Goal: Task Accomplishment & Management: Manage account settings

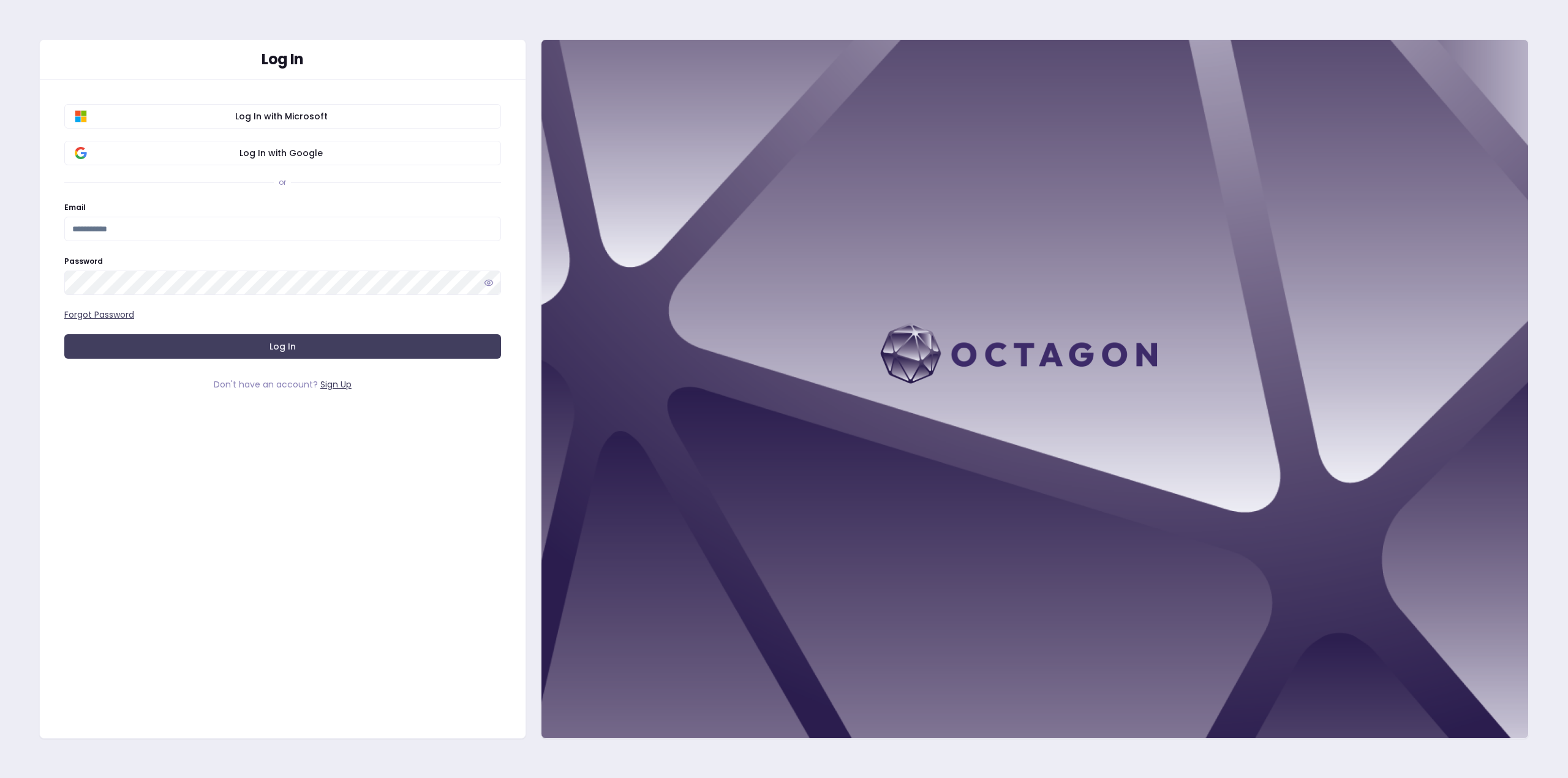
click at [192, 683] on div "Log In Log In with Microsoft Log In with Google or Email Password Forgot Passwo…" at bounding box center [283, 389] width 487 height 700
click at [147, 225] on input "Email" at bounding box center [283, 229] width 437 height 24
type input "**********"
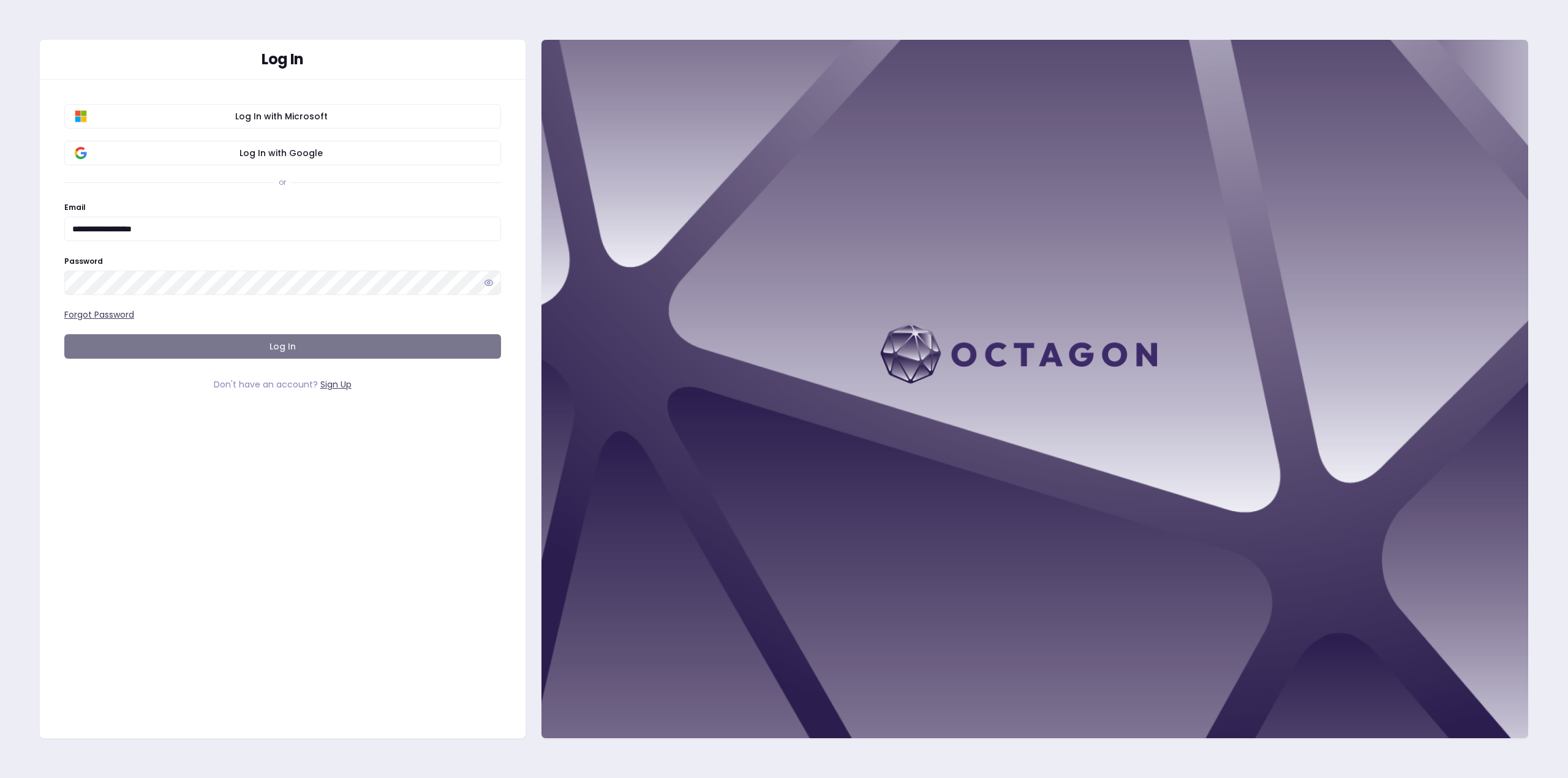
click at [265, 349] on button "Log In" at bounding box center [283, 346] width 437 height 24
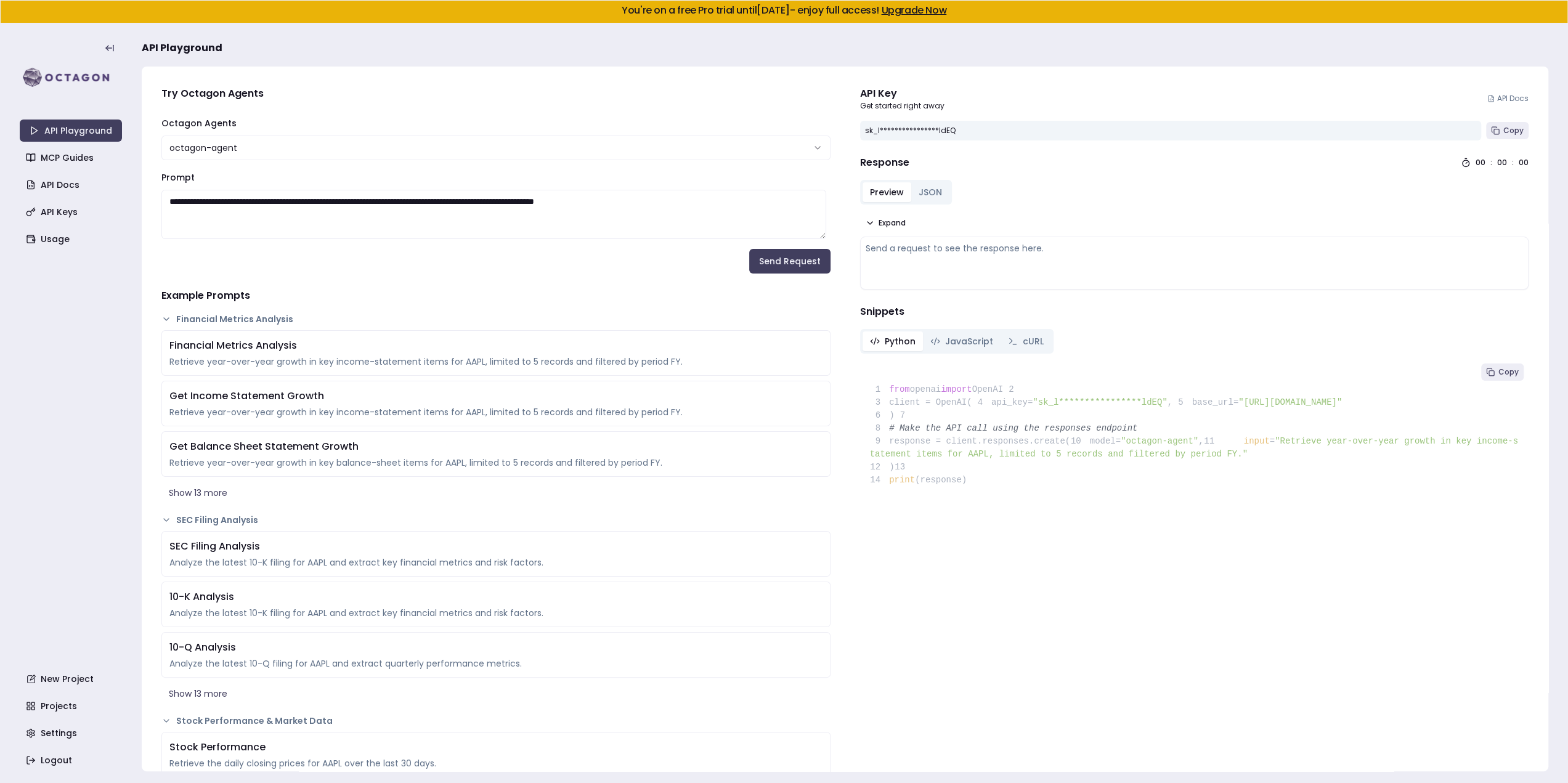
click at [923, 6] on link "Upgrade Now" at bounding box center [913, 10] width 65 height 14
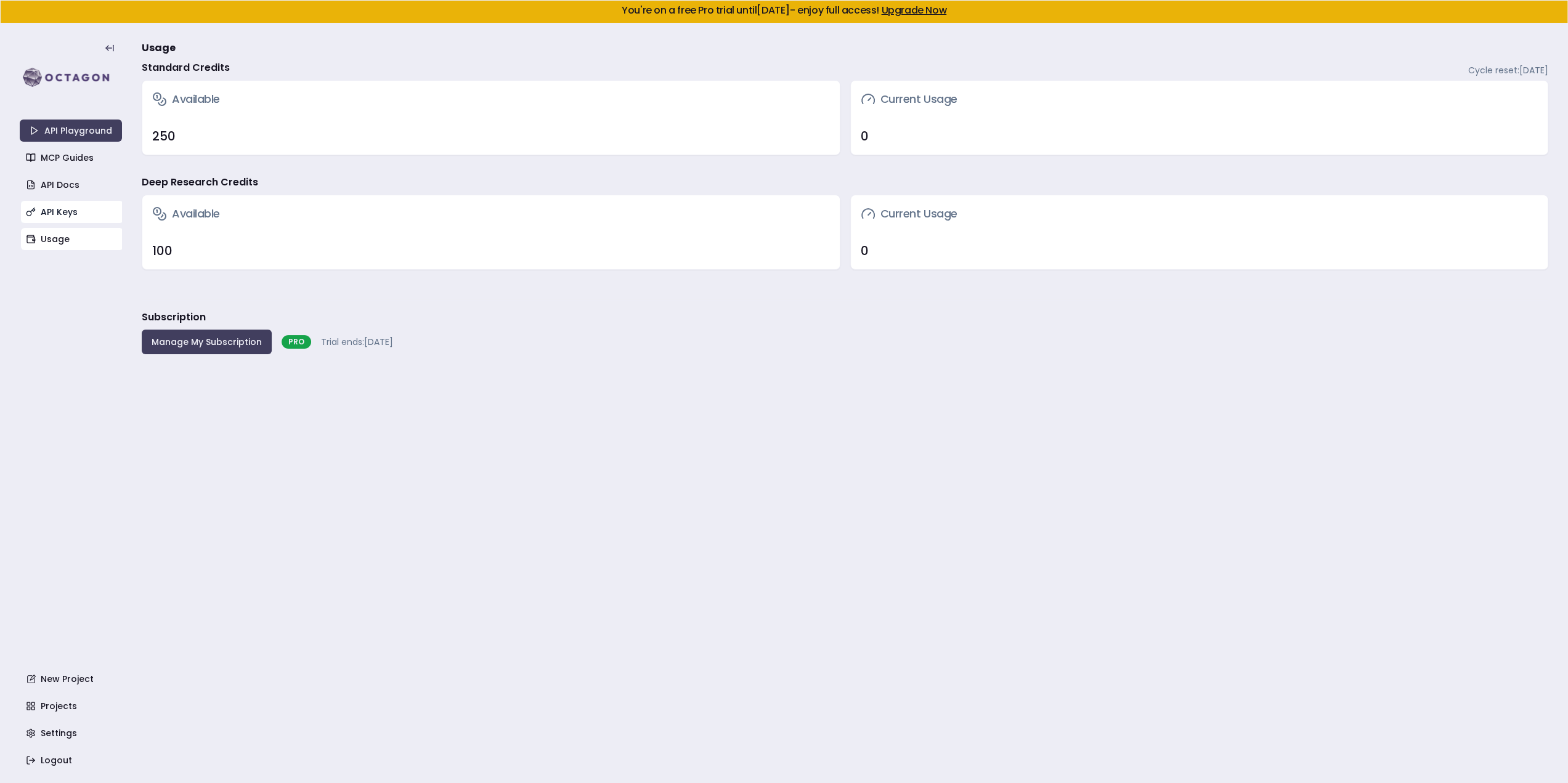
click at [50, 215] on link "API Keys" at bounding box center [72, 212] width 102 height 22
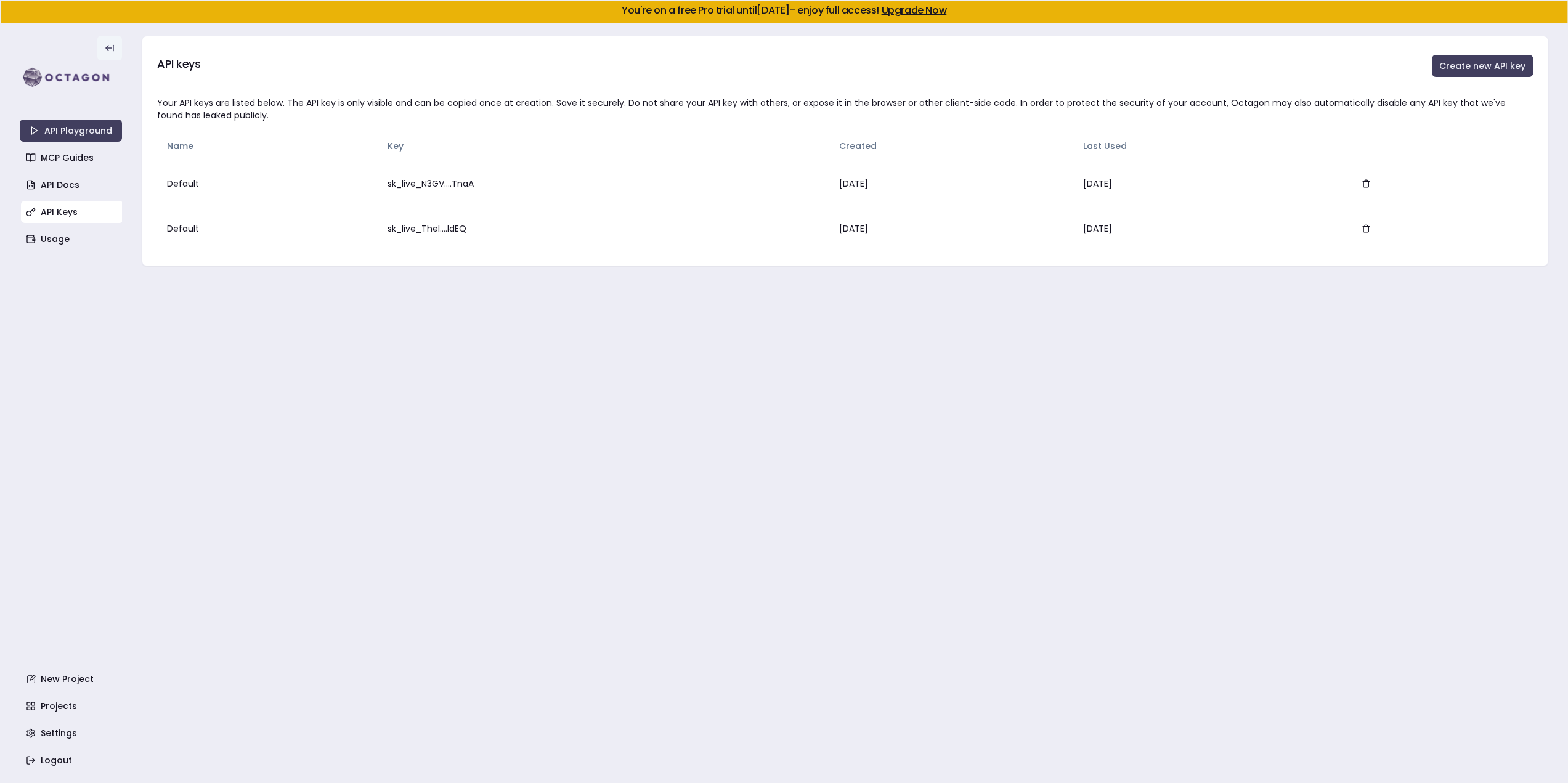
click at [107, 48] on icon at bounding box center [109, 48] width 10 height 10
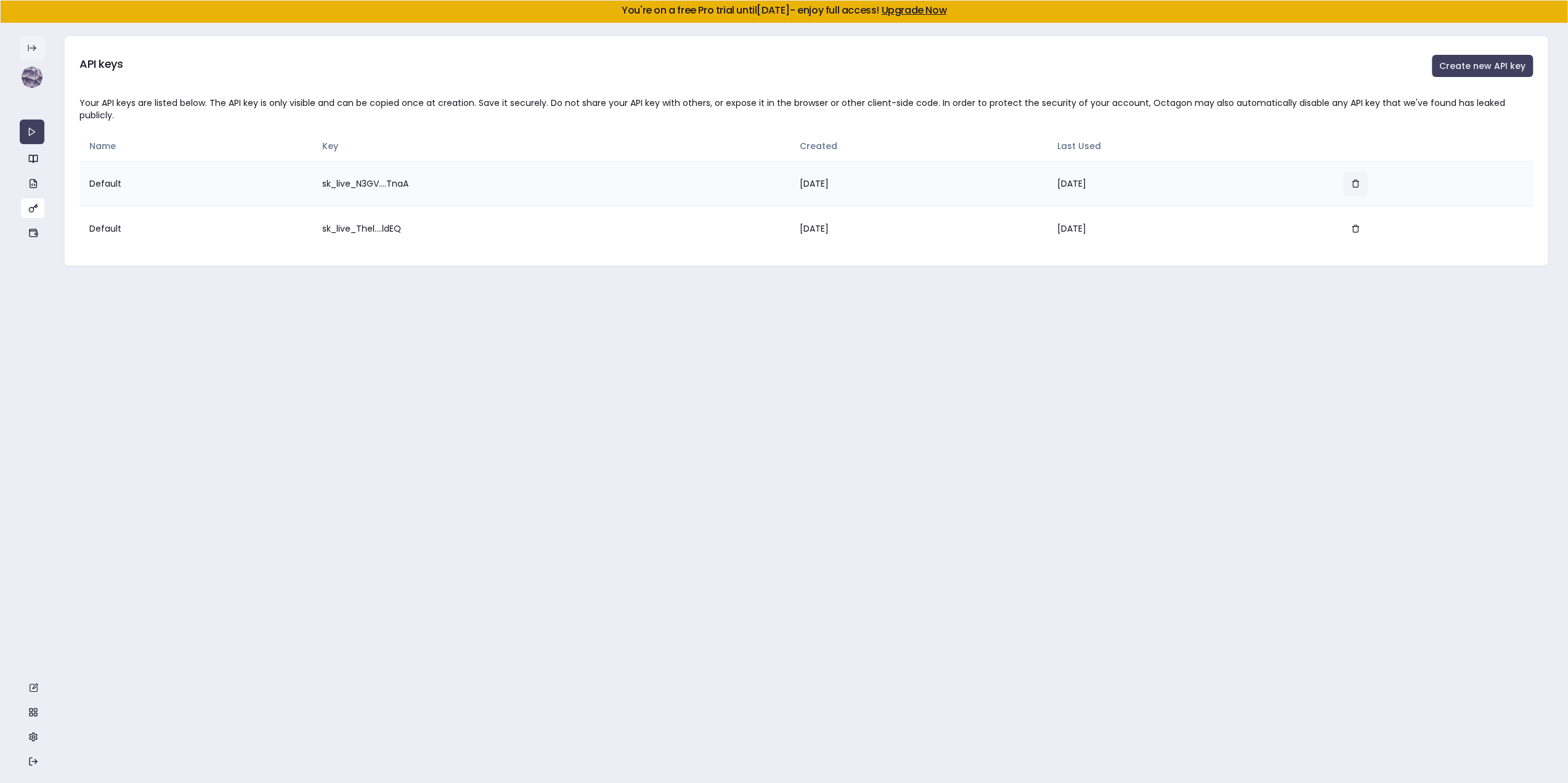
click at [1368, 171] on button "button" at bounding box center [1355, 184] width 25 height 25
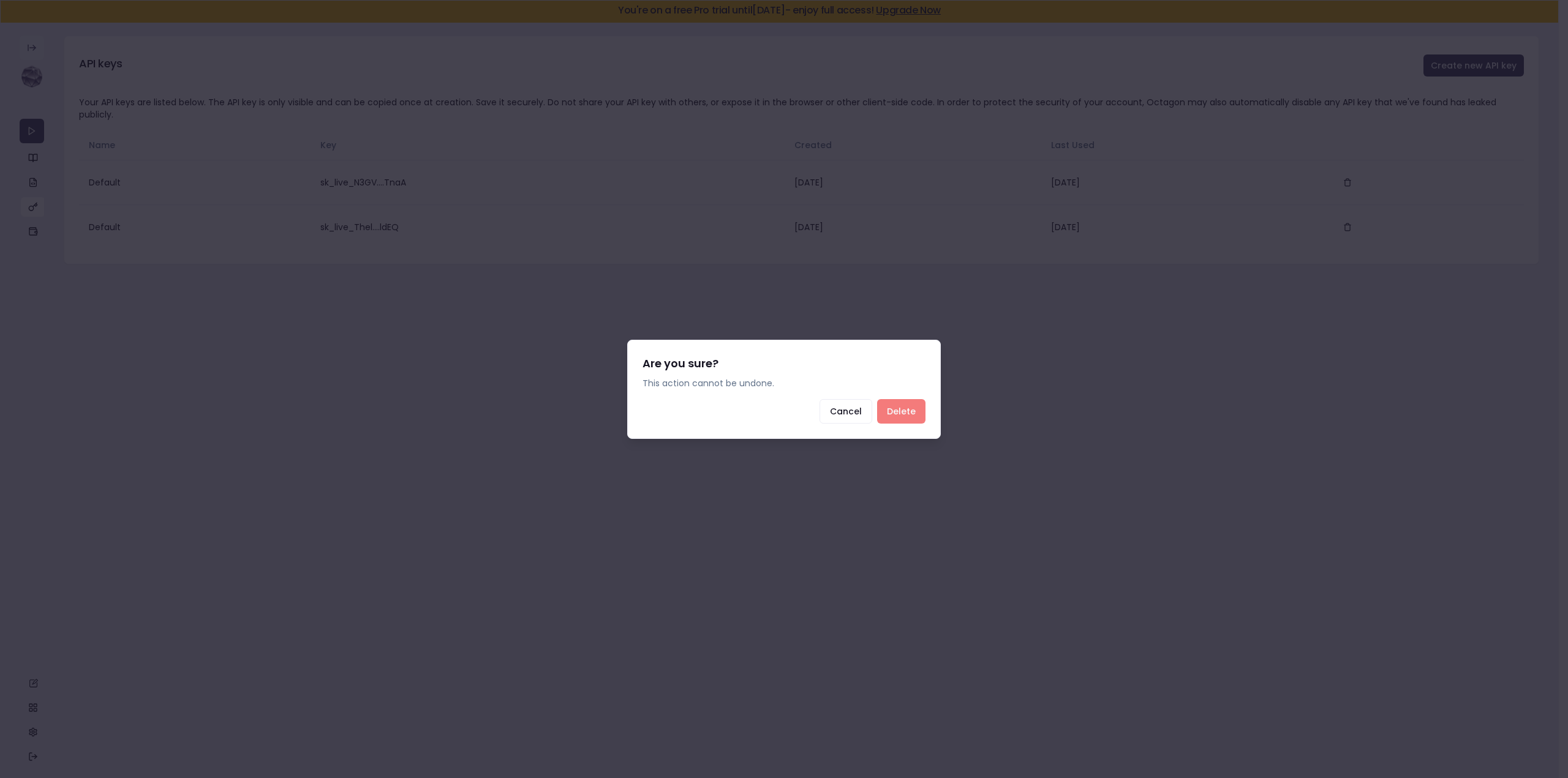
click at [902, 409] on button "Delete" at bounding box center [901, 411] width 48 height 24
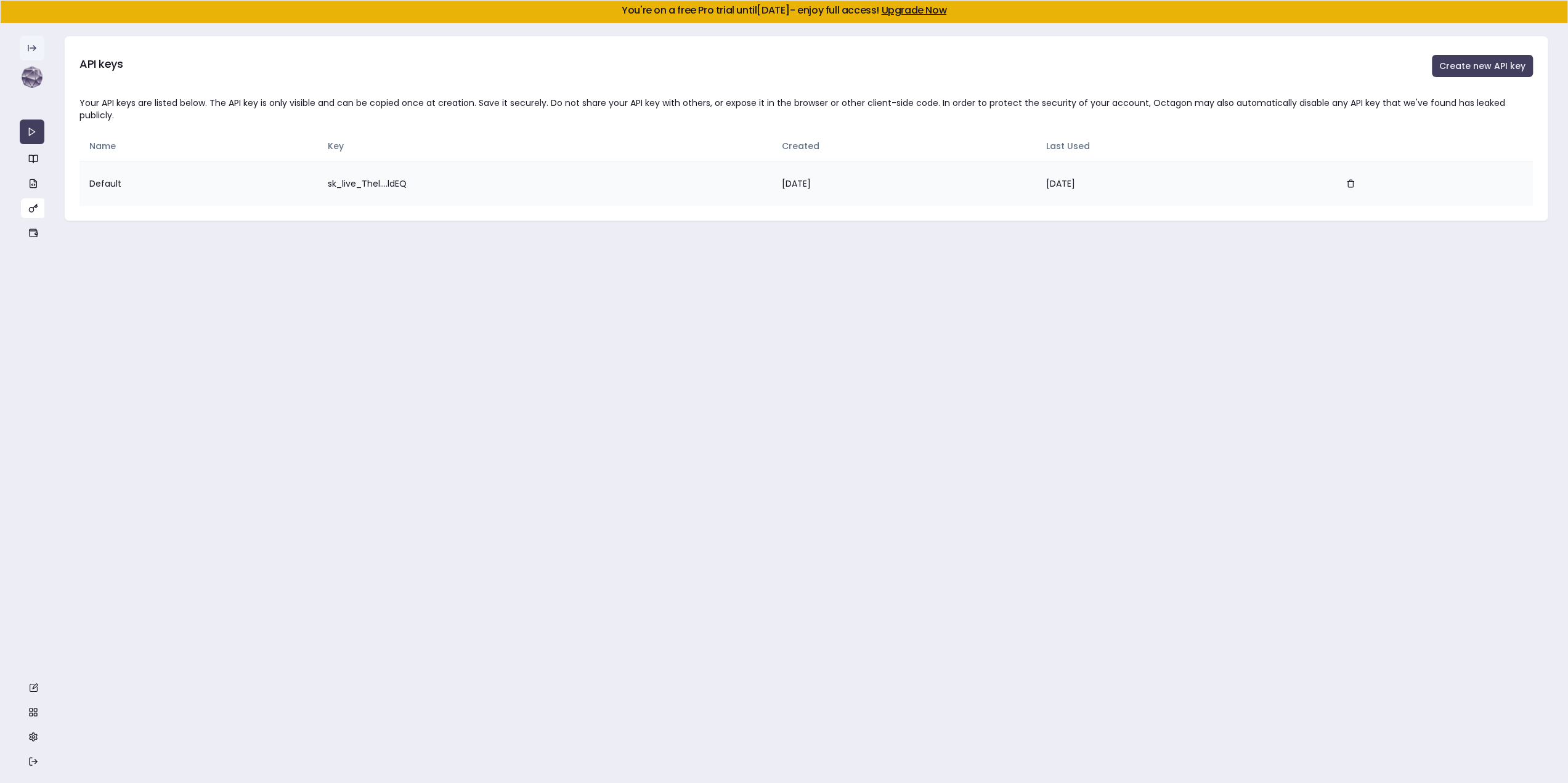
click at [354, 167] on td "sk_live_Thel....ldEQ" at bounding box center [545, 184] width 454 height 45
click at [430, 168] on td "sk_live_Thel....ldEQ" at bounding box center [545, 184] width 454 height 45
click at [318, 163] on td "sk_live_Thel....ldEQ" at bounding box center [545, 184] width 454 height 45
click at [396, 167] on td "sk_live_Thel....ldEQ" at bounding box center [545, 184] width 454 height 45
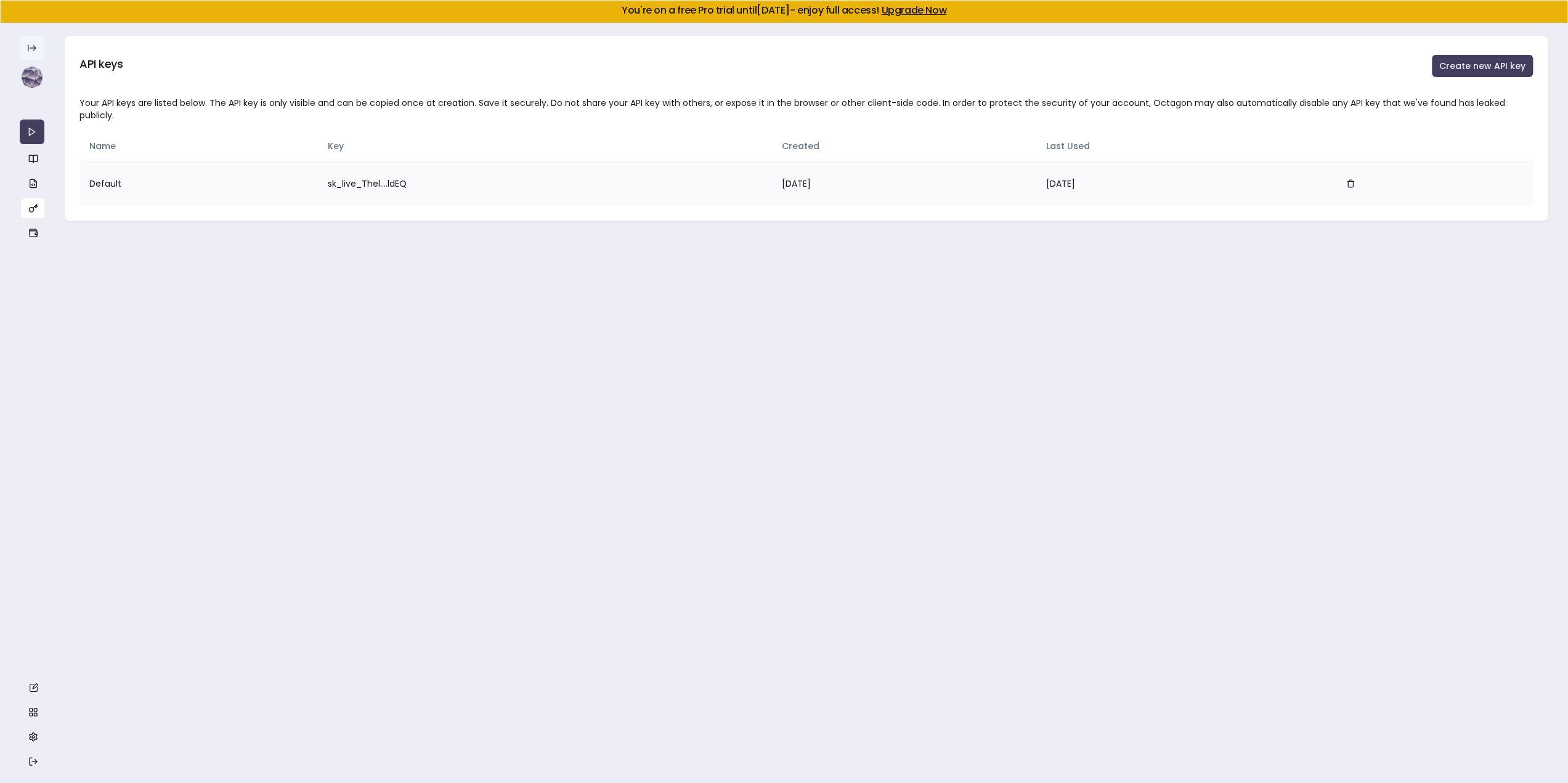
click at [327, 172] on td "sk_live_Thel....ldEQ" at bounding box center [545, 184] width 454 height 45
click at [327, 171] on td "sk_live_Thel....ldEQ" at bounding box center [545, 184] width 454 height 45
click at [33, 158] on icon "button" at bounding box center [35, 158] width 5 height 7
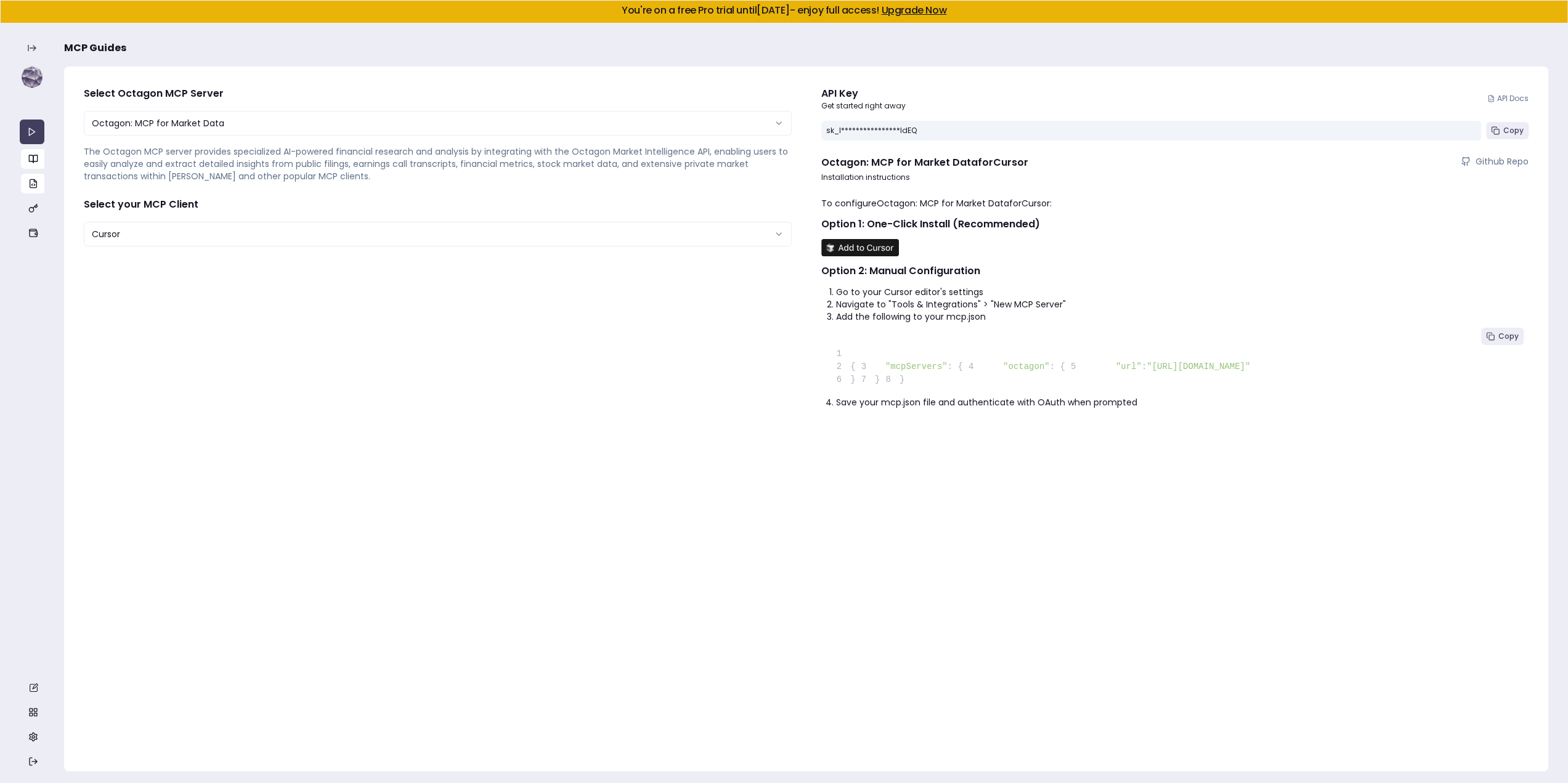
click at [26, 182] on link "button" at bounding box center [33, 184] width 25 height 19
